Goal: Information Seeking & Learning: Compare options

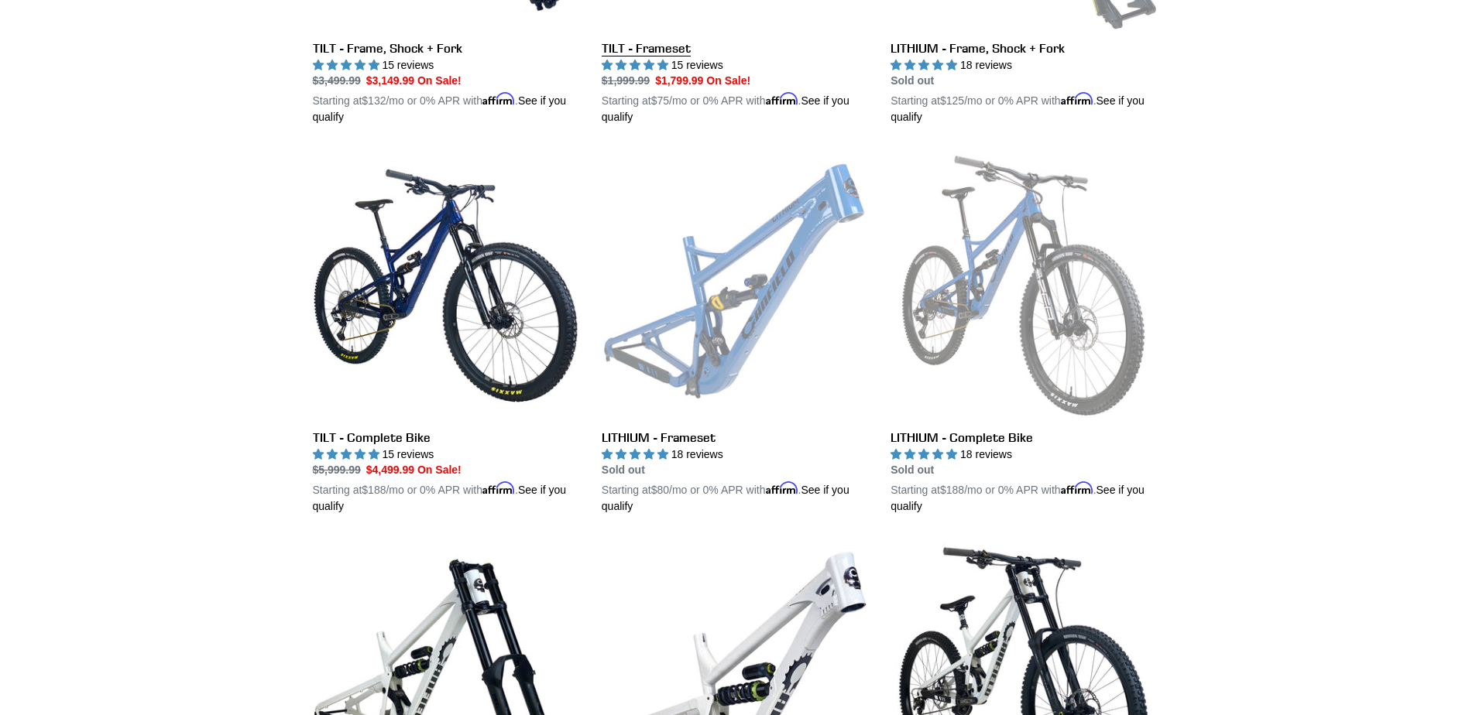
scroll to position [1858, 0]
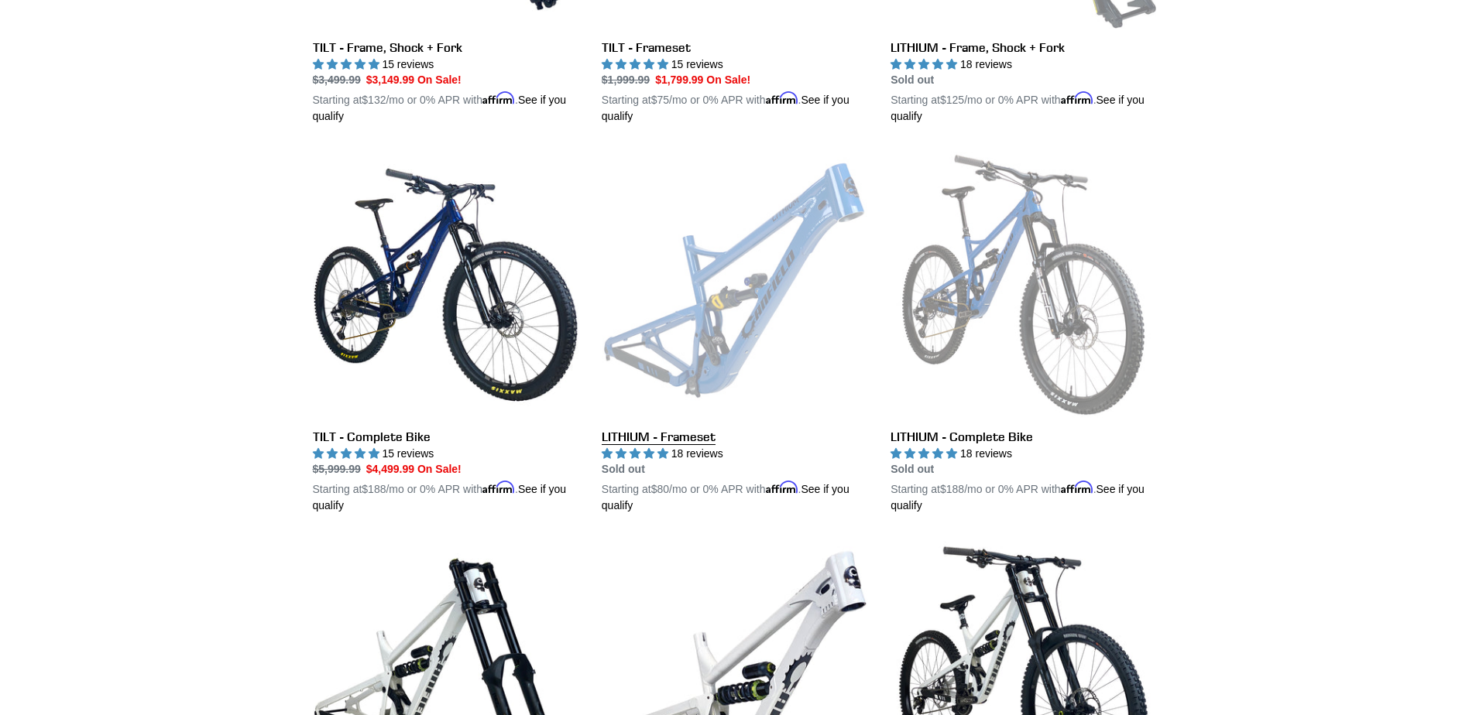
click at [702, 376] on link "LITHIUM - Frameset" at bounding box center [735, 333] width 266 height 362
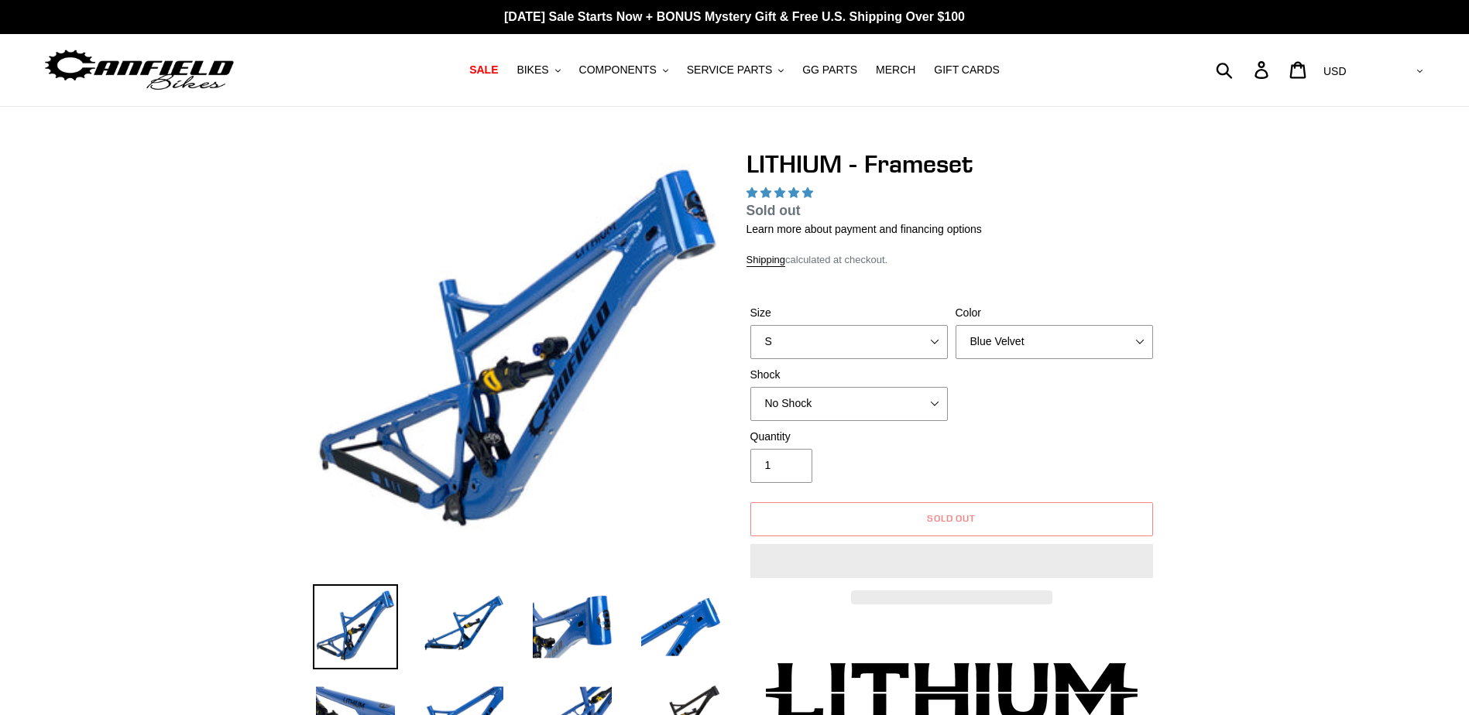
select select "highest-rating"
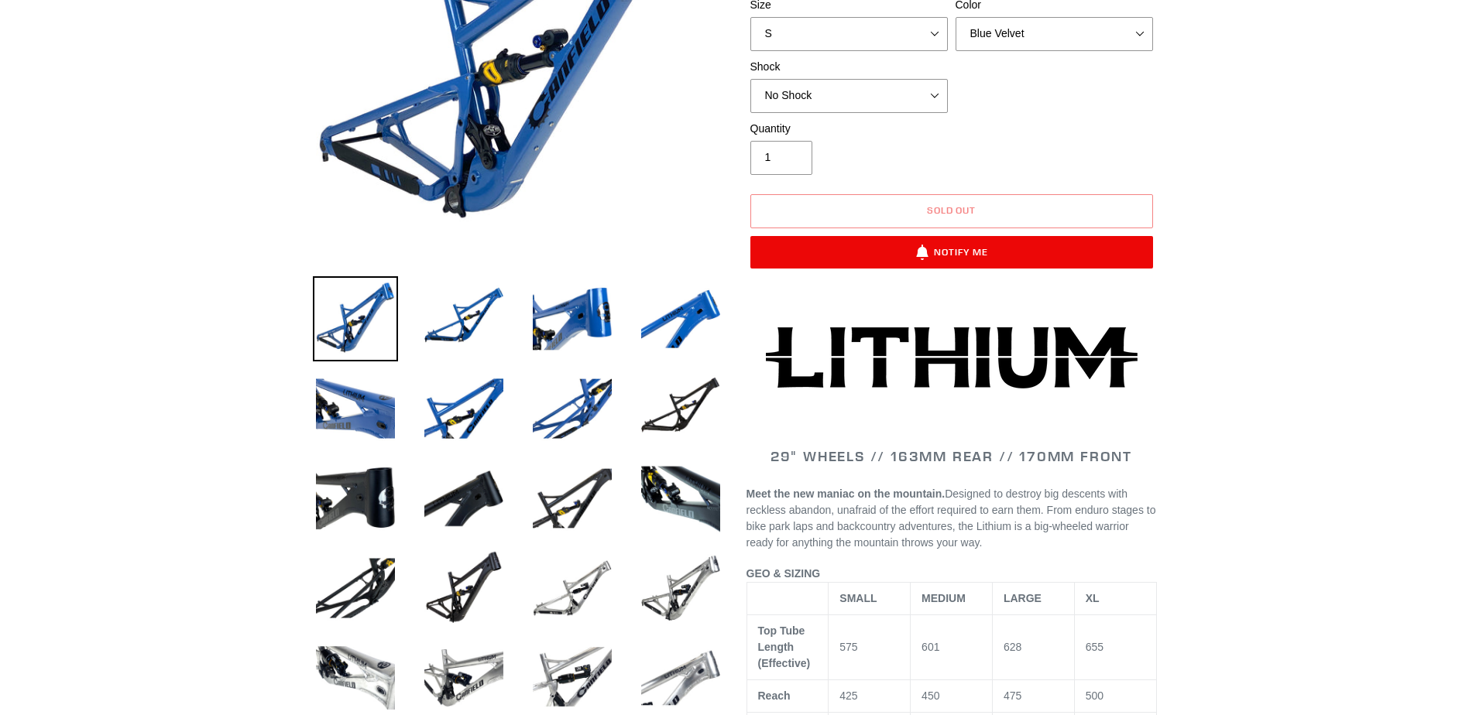
scroll to position [310, 0]
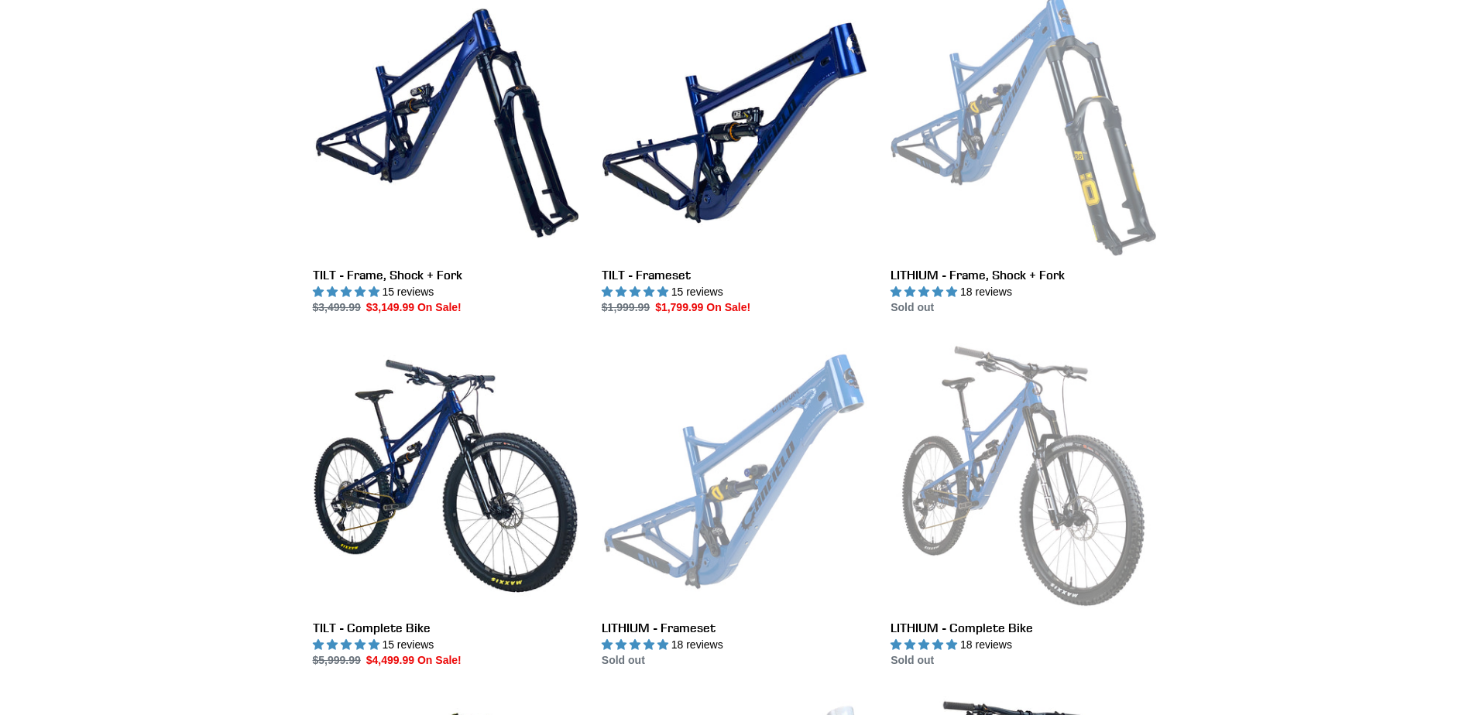
scroll to position [1465, 0]
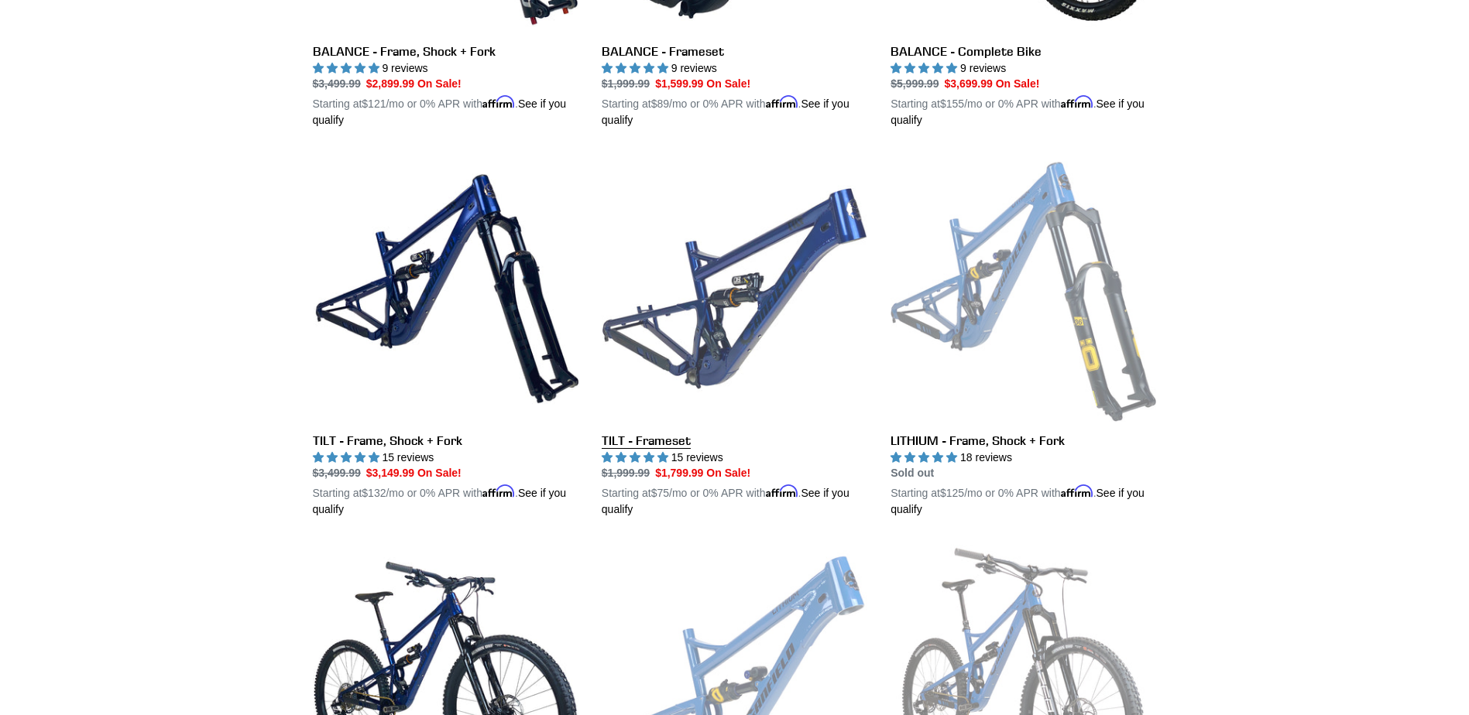
click at [715, 325] on link "TILT - Frameset" at bounding box center [735, 337] width 266 height 362
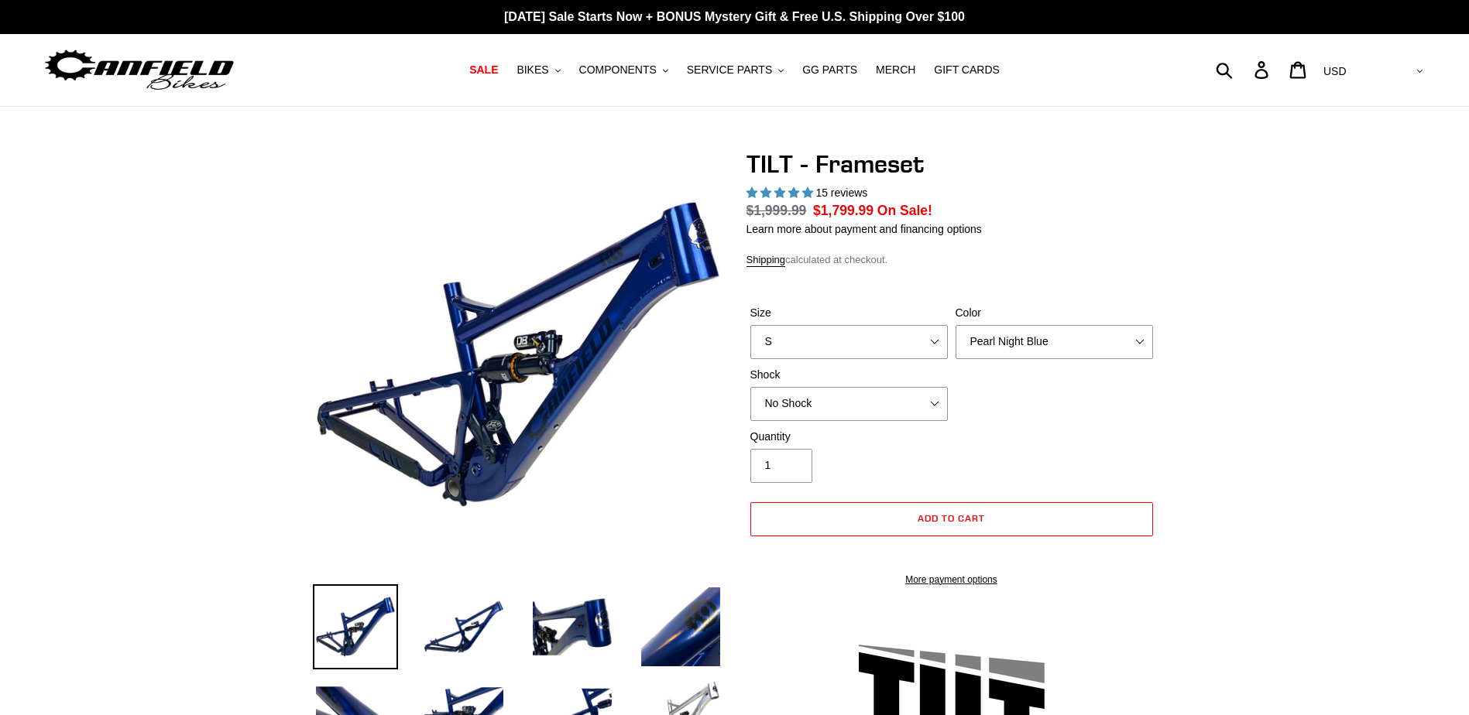
select select "highest-rating"
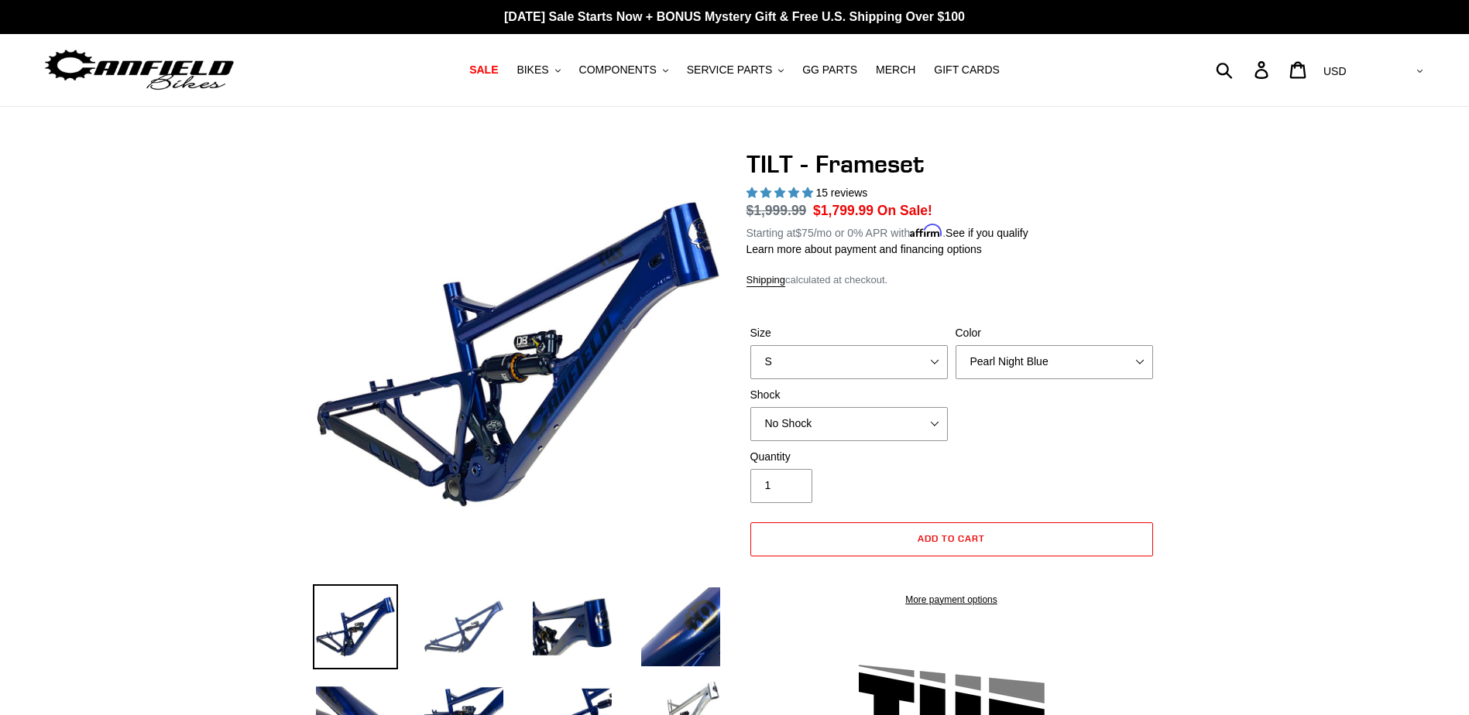
click at [482, 612] on img at bounding box center [463, 627] width 85 height 85
